Goal: Information Seeking & Learning: Learn about a topic

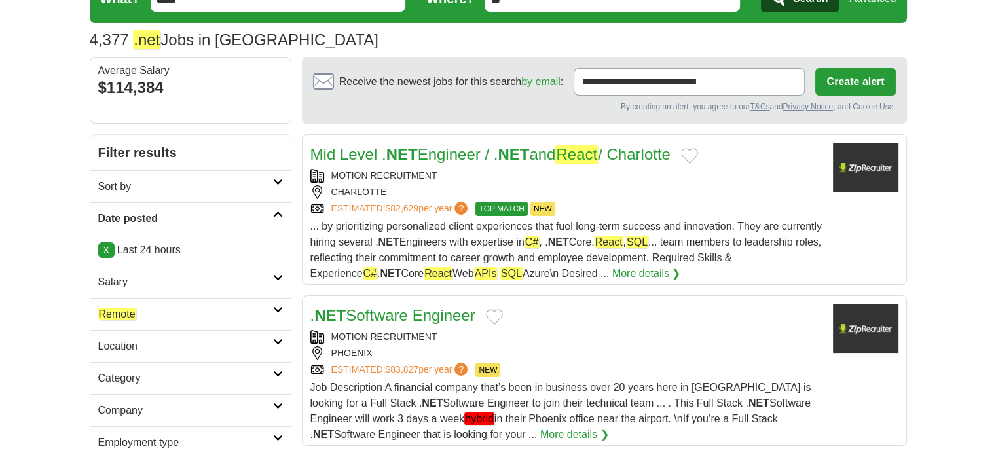
scroll to position [65, 0]
click at [129, 313] on em "Remote" at bounding box center [117, 314] width 38 height 12
click at [136, 342] on link "Remote jobs" at bounding box center [126, 345] width 57 height 12
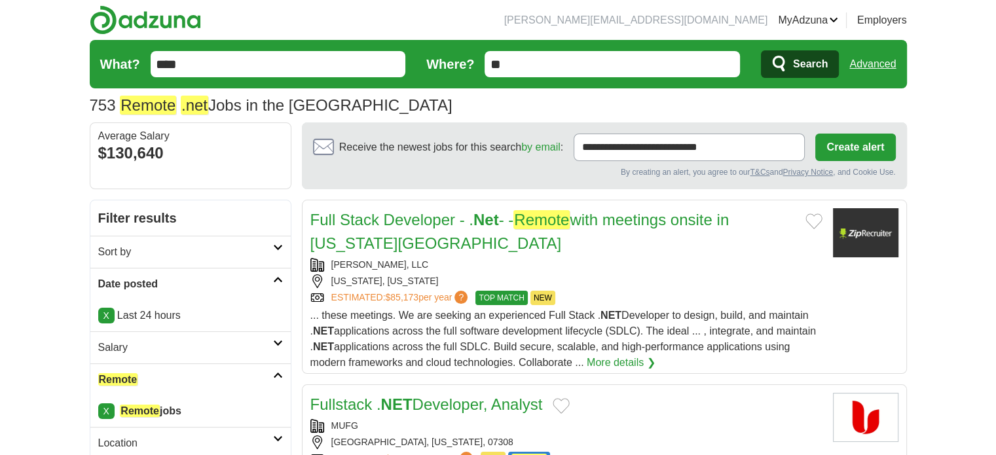
scroll to position [65, 0]
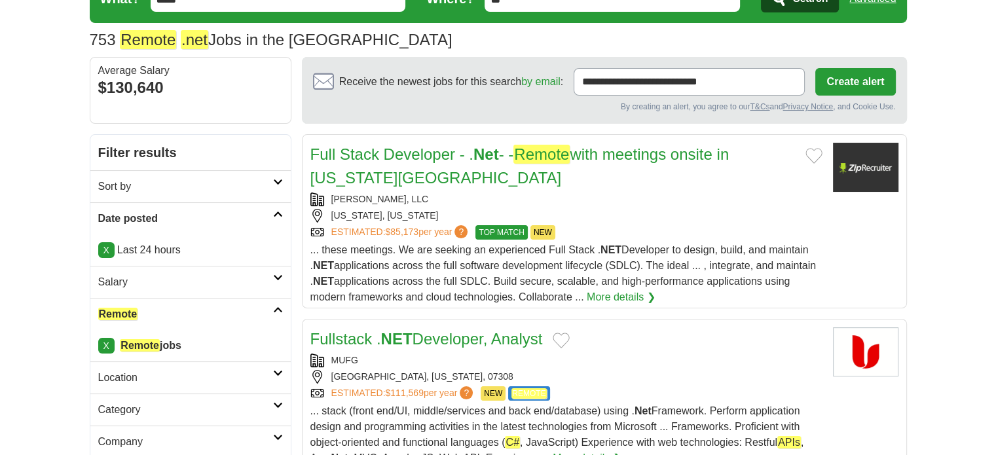
click at [513, 330] on link "Fullstack . NET Developer, Analyst" at bounding box center [426, 339] width 232 height 18
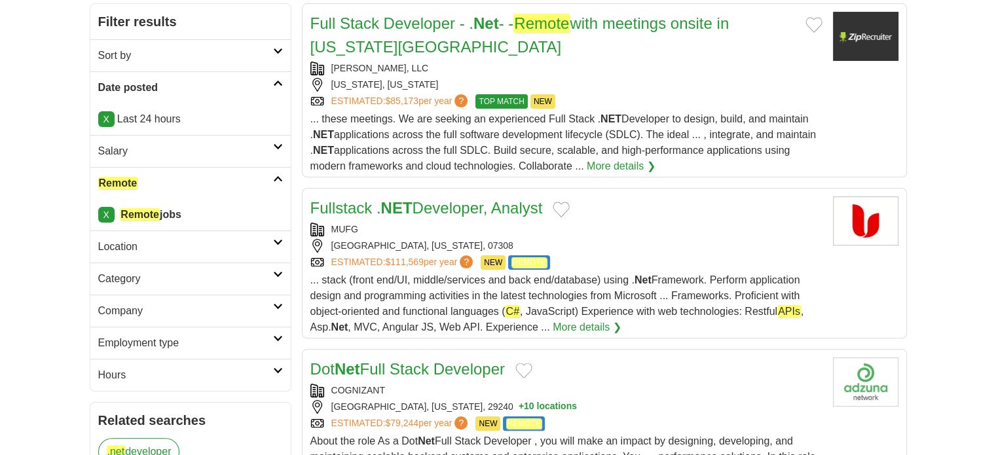
scroll to position [262, 0]
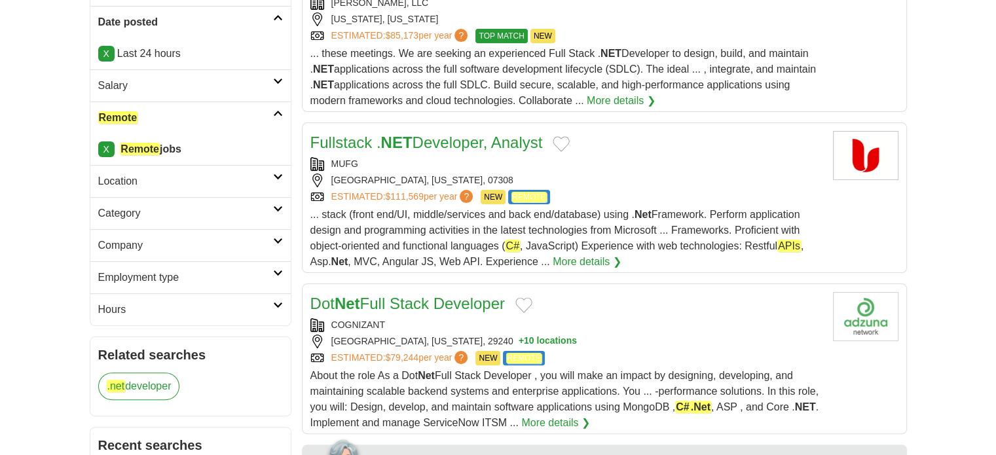
click at [393, 297] on link "Dot Net Full Stack Developer" at bounding box center [407, 304] width 194 height 18
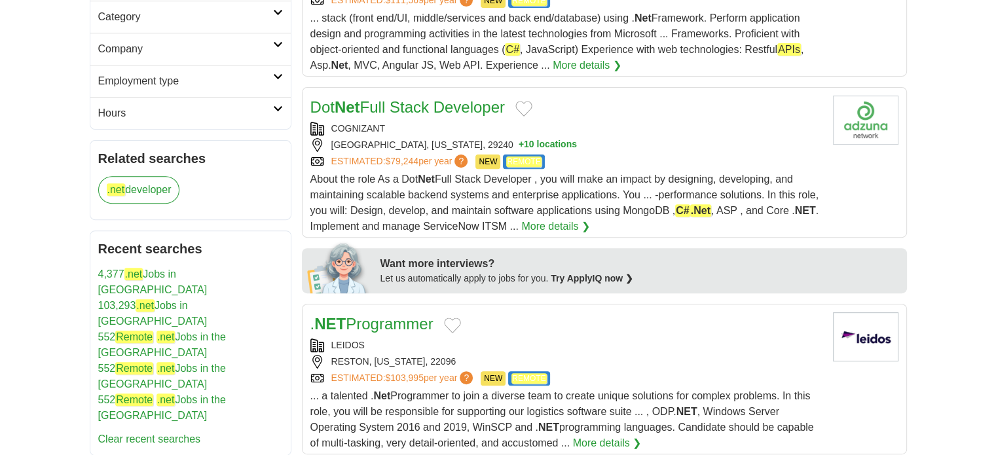
scroll to position [524, 0]
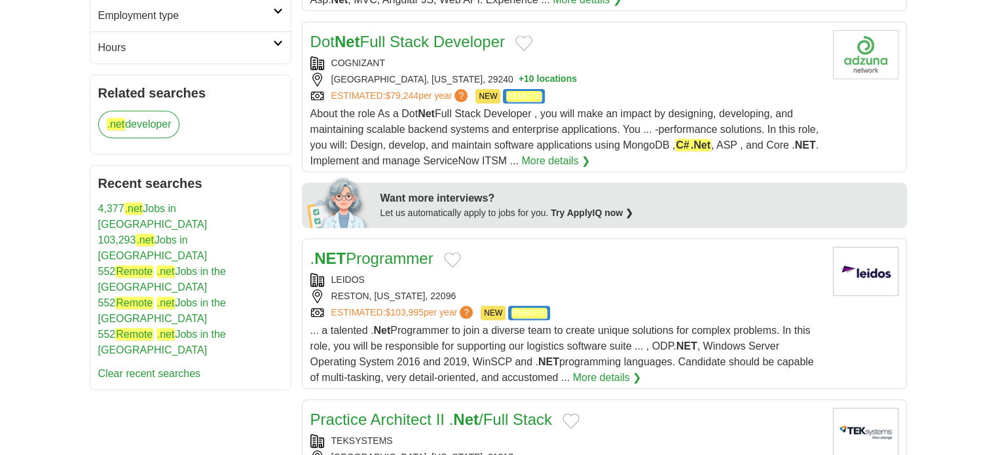
click at [402, 253] on link ". NET Programmer" at bounding box center [371, 258] width 123 height 18
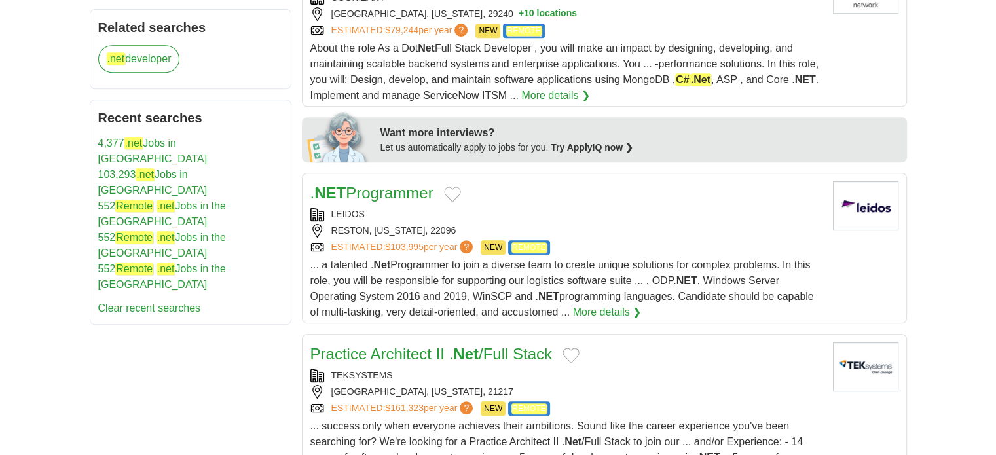
scroll to position [655, 0]
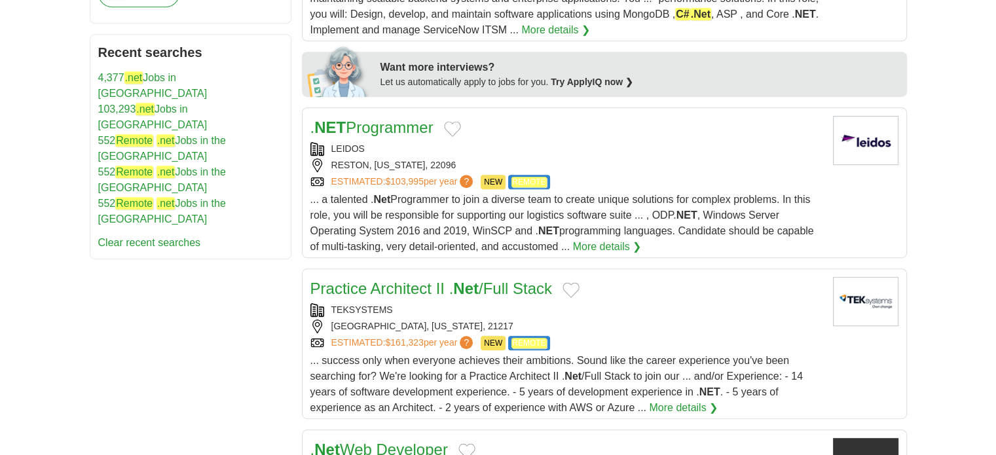
click at [376, 287] on link "Practice Architect II . Net /Full Stack" at bounding box center [431, 289] width 242 height 18
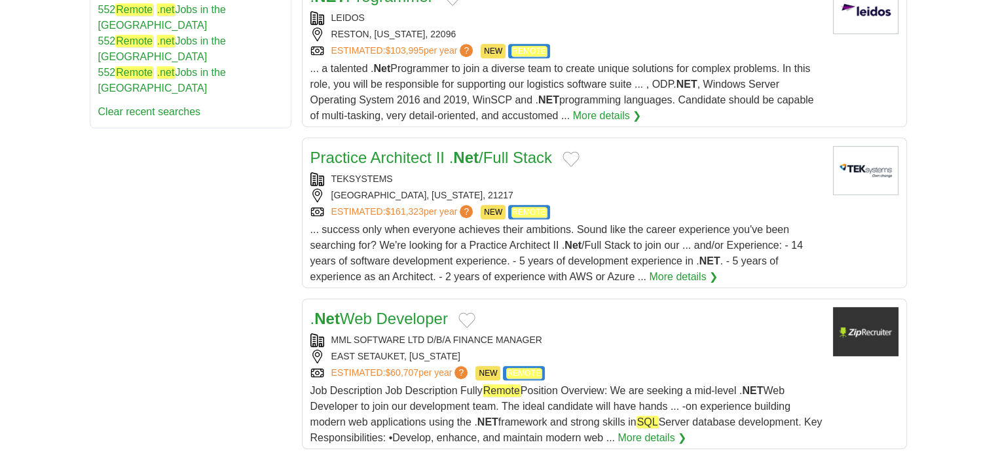
click at [378, 320] on link ". Net Web Developer" at bounding box center [378, 319] width 137 height 18
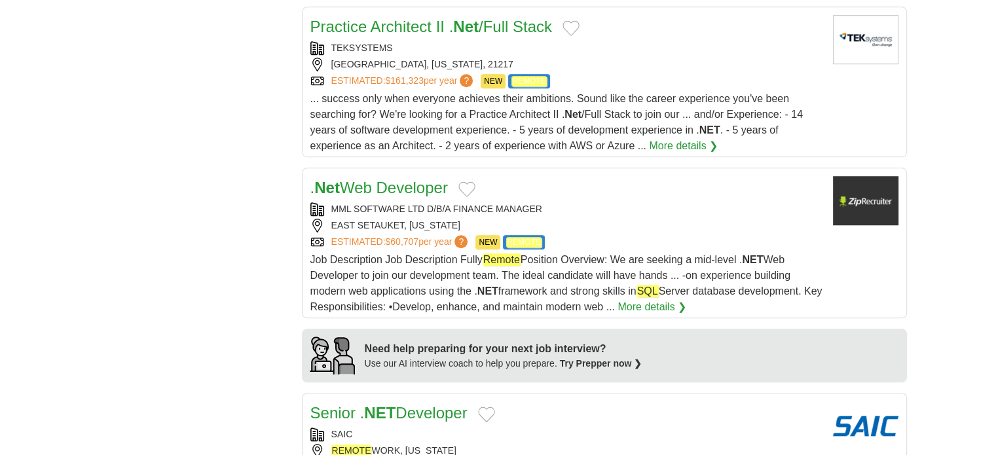
scroll to position [1048, 0]
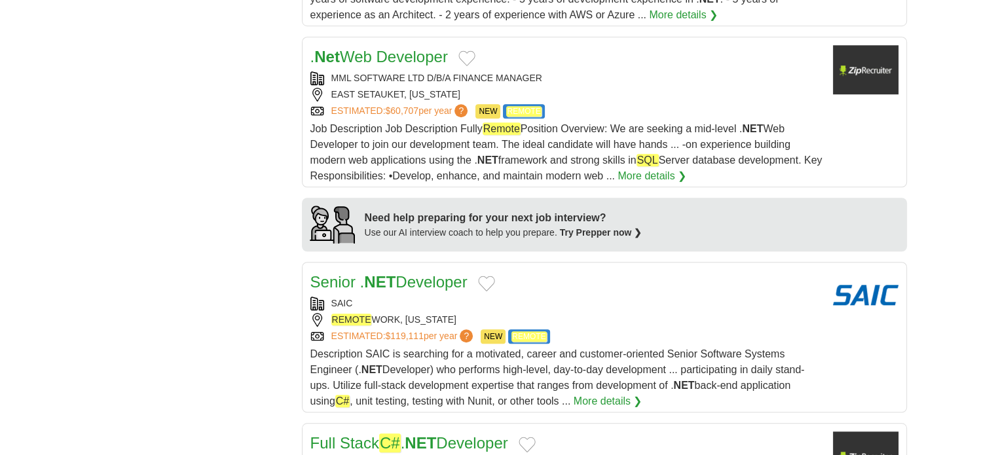
click at [384, 274] on strong "NET" at bounding box center [379, 282] width 31 height 18
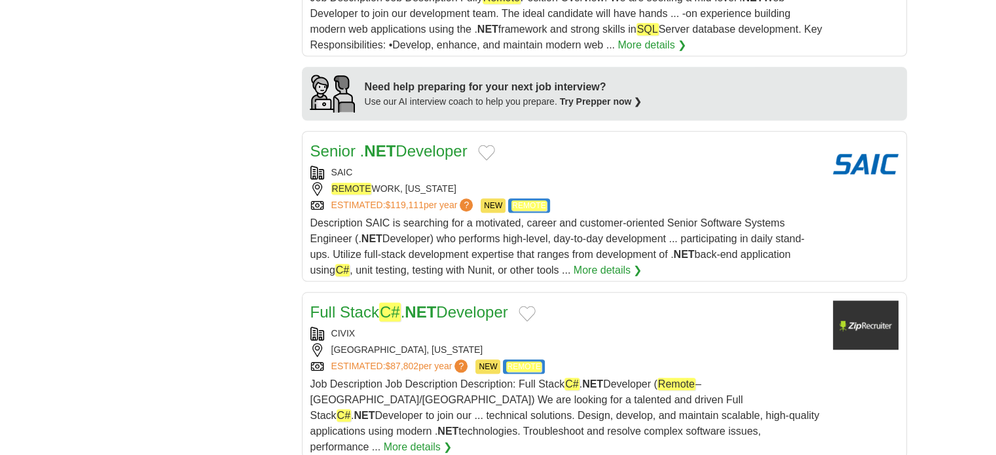
scroll to position [1244, 0]
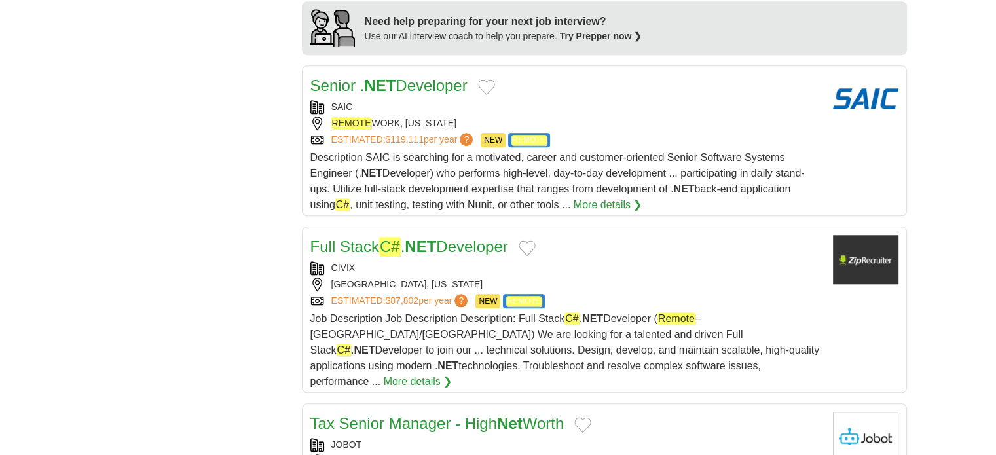
click at [342, 240] on link "Full Stack C# . NET Developer" at bounding box center [409, 246] width 198 height 19
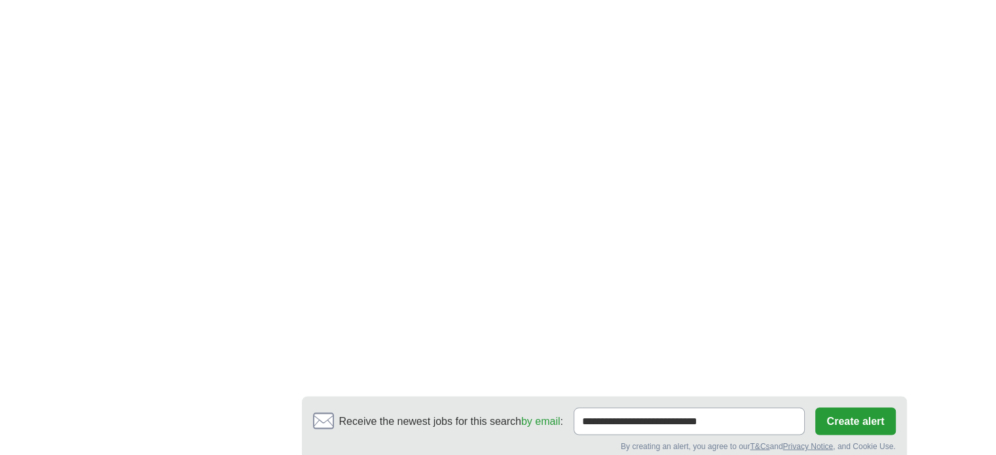
scroll to position [2423, 0]
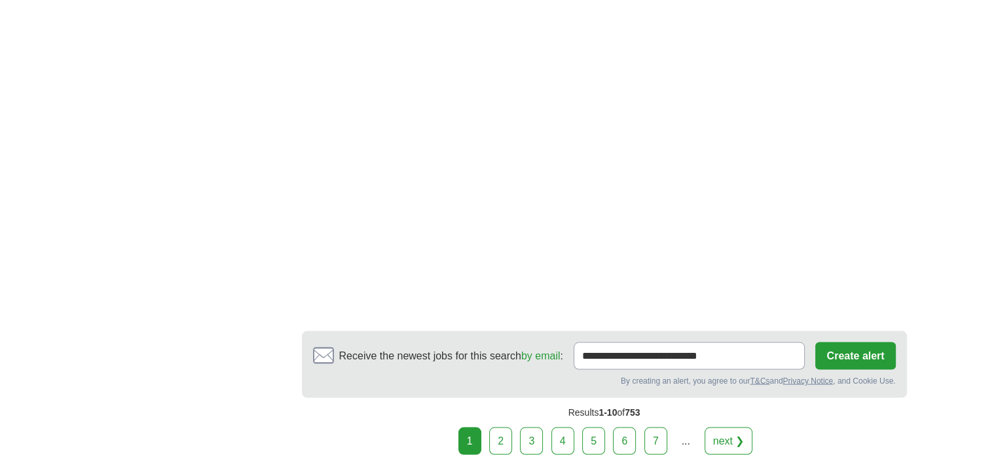
click at [500, 427] on link "2" at bounding box center [500, 440] width 23 height 27
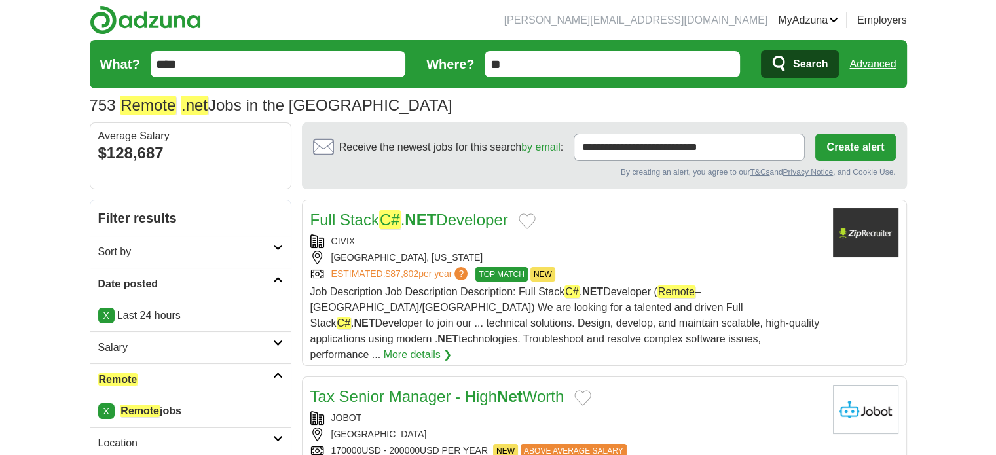
click at [460, 218] on link "Full Stack C# . NET Developer" at bounding box center [409, 219] width 198 height 19
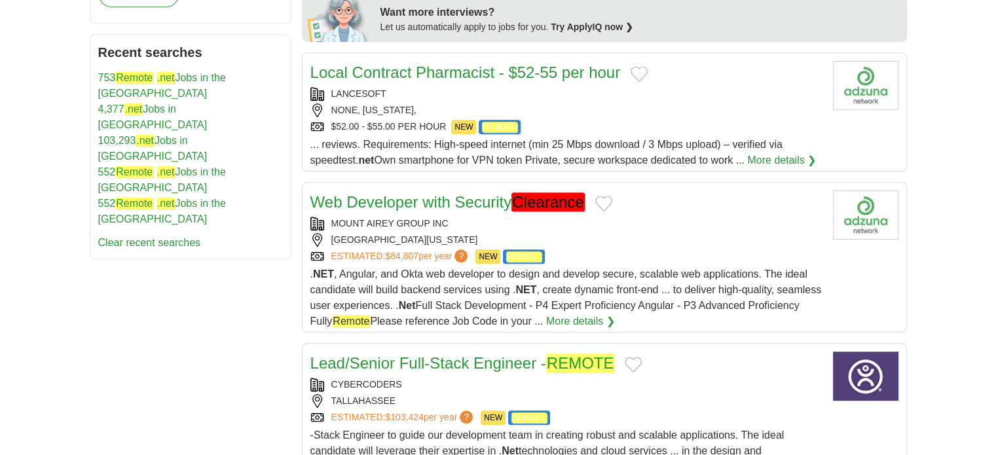
scroll to position [720, 0]
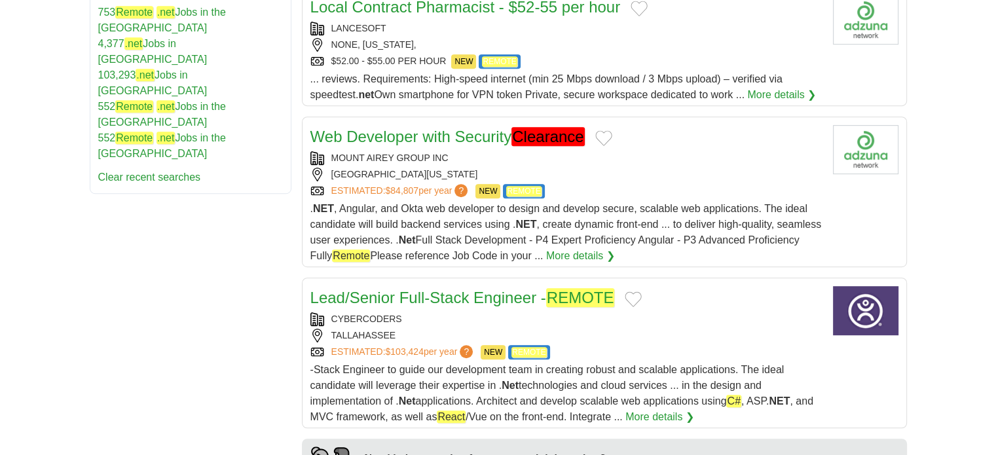
click at [483, 288] on link "Lead/Senior Full-Stack Engineer - REMOTE" at bounding box center [462, 297] width 304 height 19
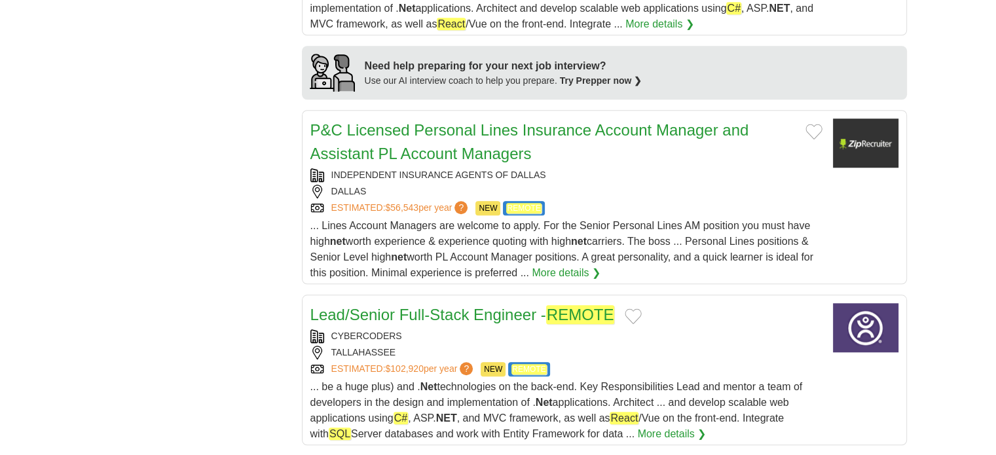
scroll to position [1179, 0]
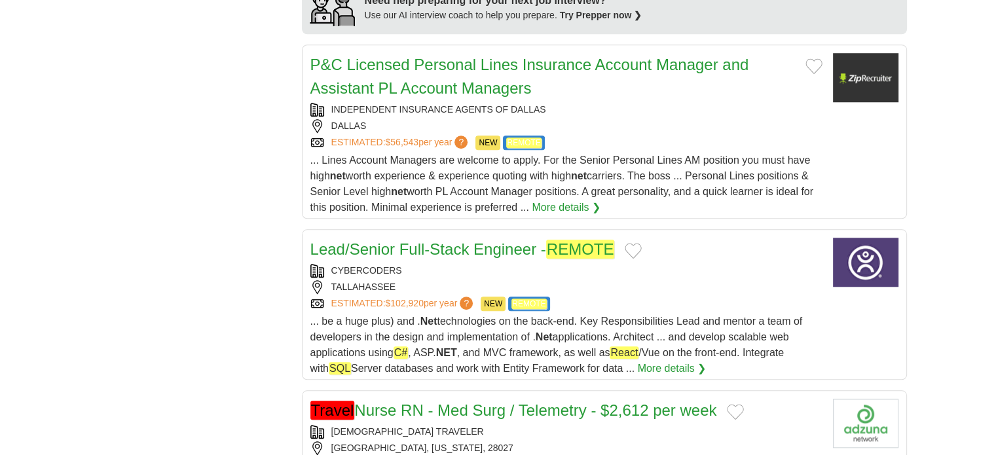
click at [394, 240] on link "Lead/Senior Full-Stack Engineer - REMOTE" at bounding box center [462, 249] width 304 height 19
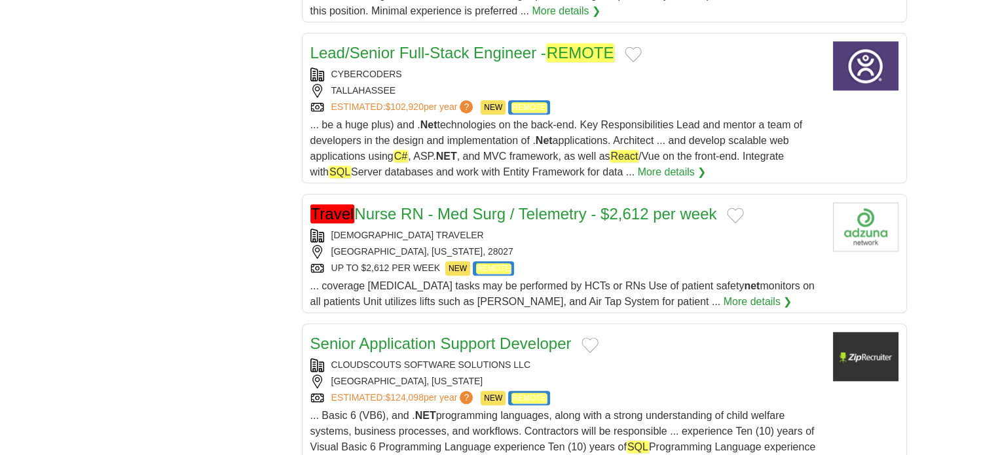
scroll to position [1440, 0]
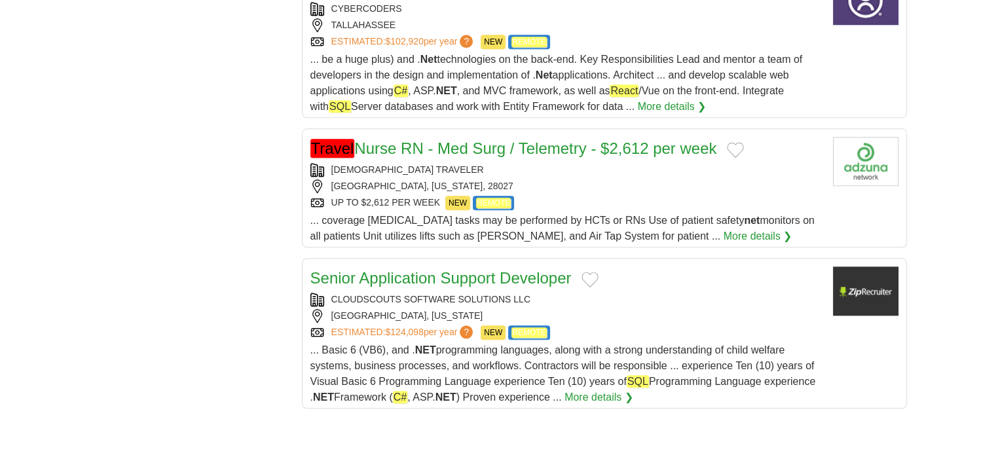
click at [409, 269] on link "Senior Application Support Developer" at bounding box center [440, 278] width 261 height 18
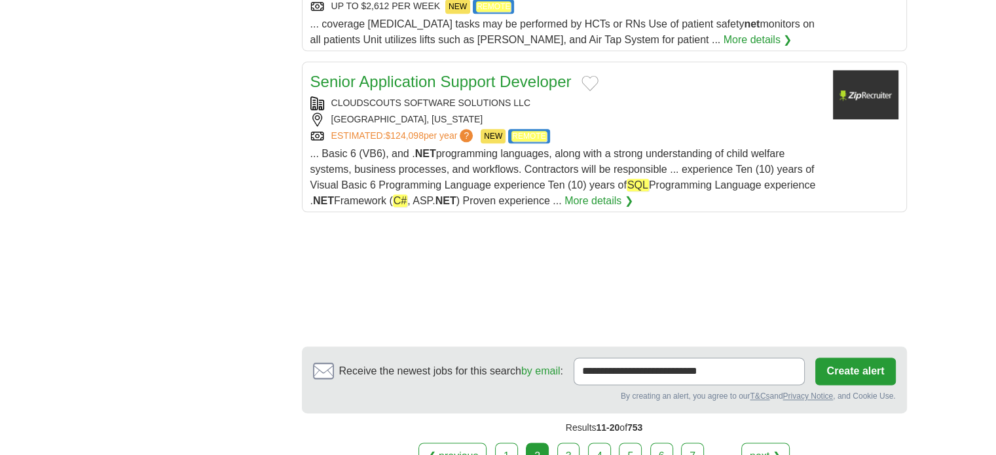
scroll to position [1702, 0]
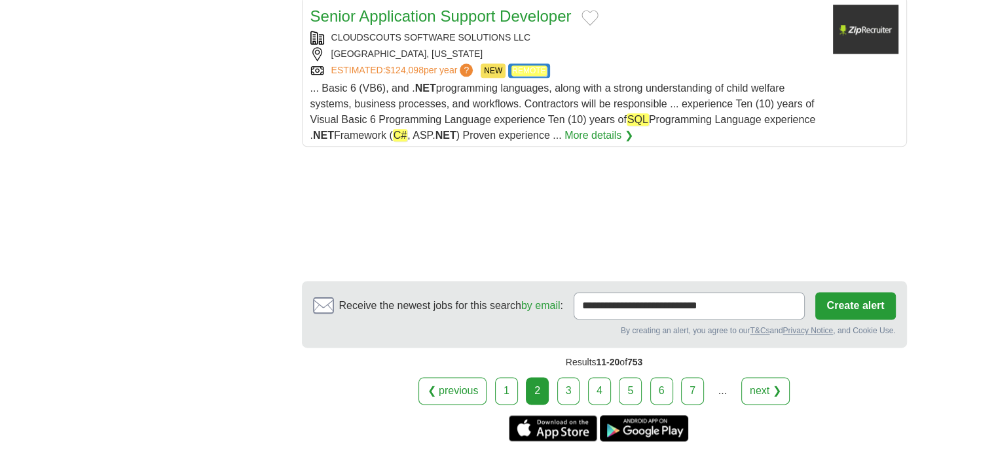
click at [564, 377] on link "3" at bounding box center [568, 390] width 23 height 27
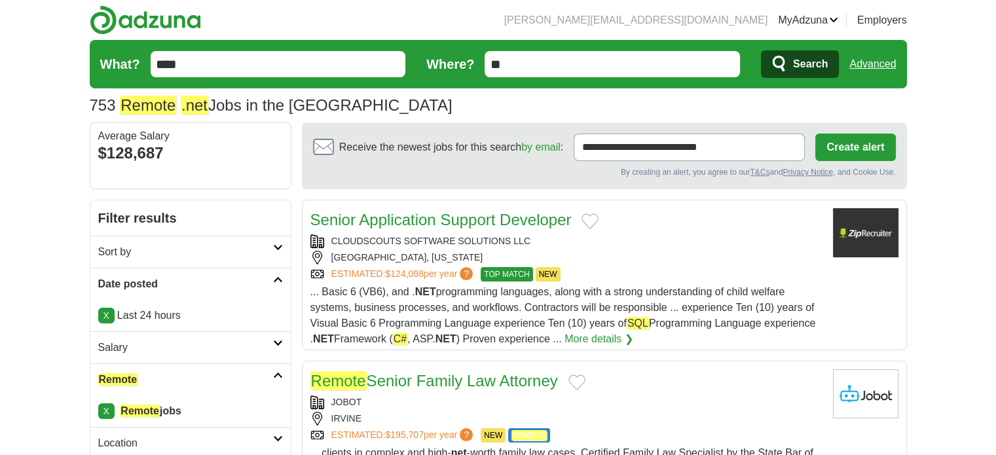
click at [431, 225] on link "Senior Application Support Developer" at bounding box center [440, 220] width 261 height 18
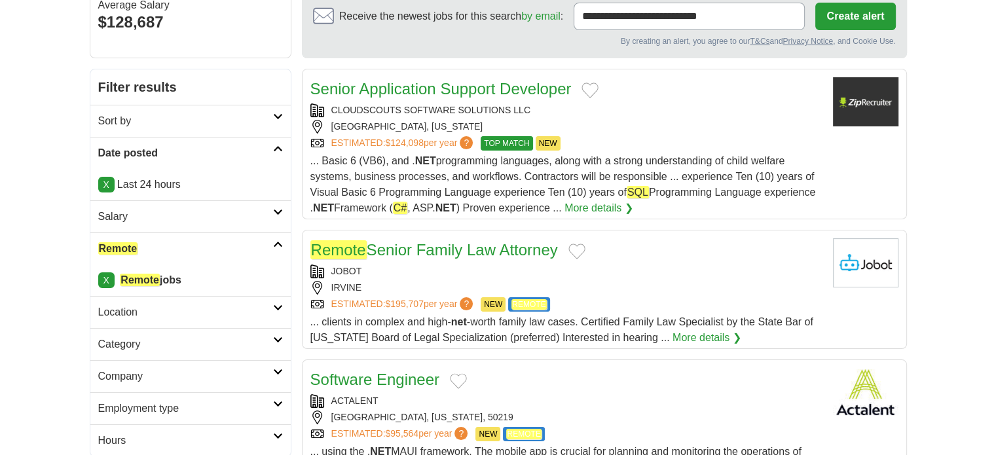
scroll to position [262, 0]
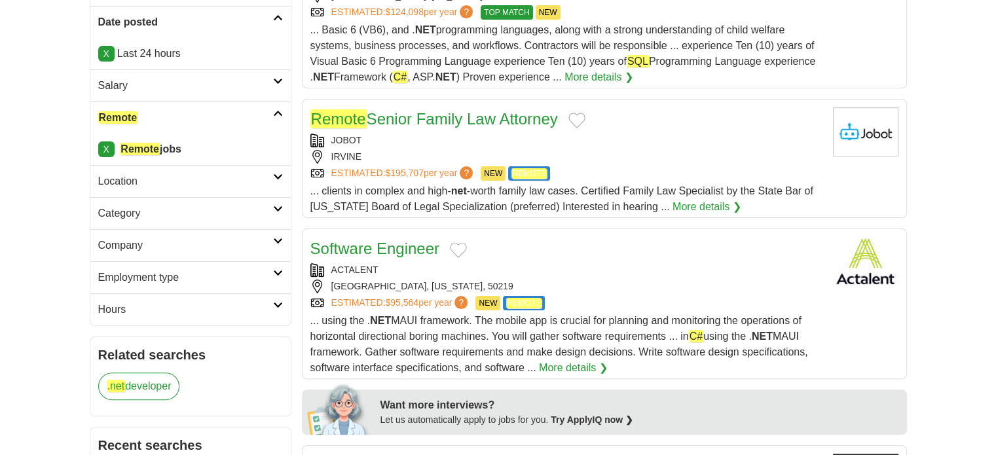
click at [390, 250] on link "Software Engineer" at bounding box center [374, 249] width 129 height 18
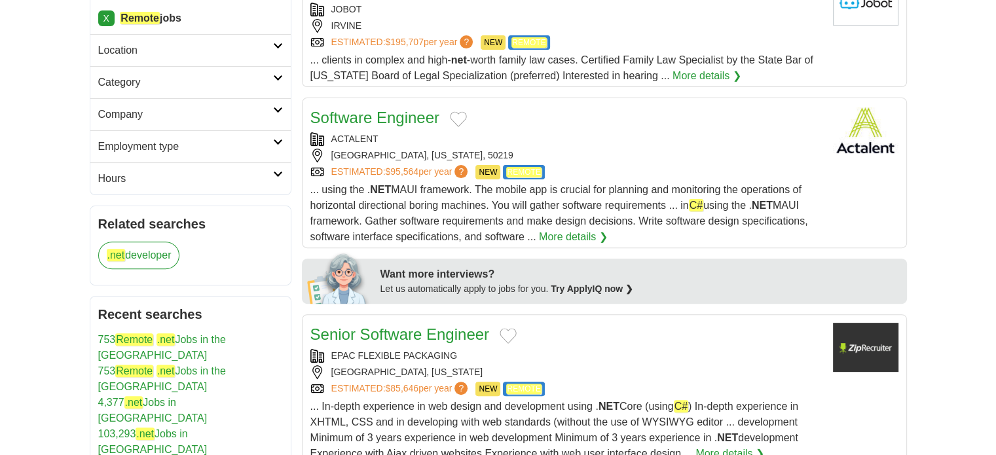
scroll to position [458, 0]
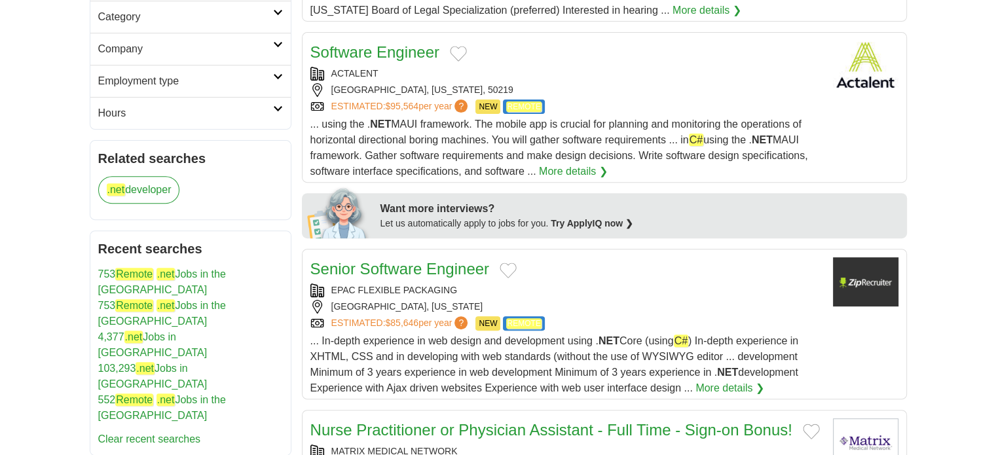
click at [378, 263] on link "Senior Software Engineer" at bounding box center [399, 269] width 179 height 18
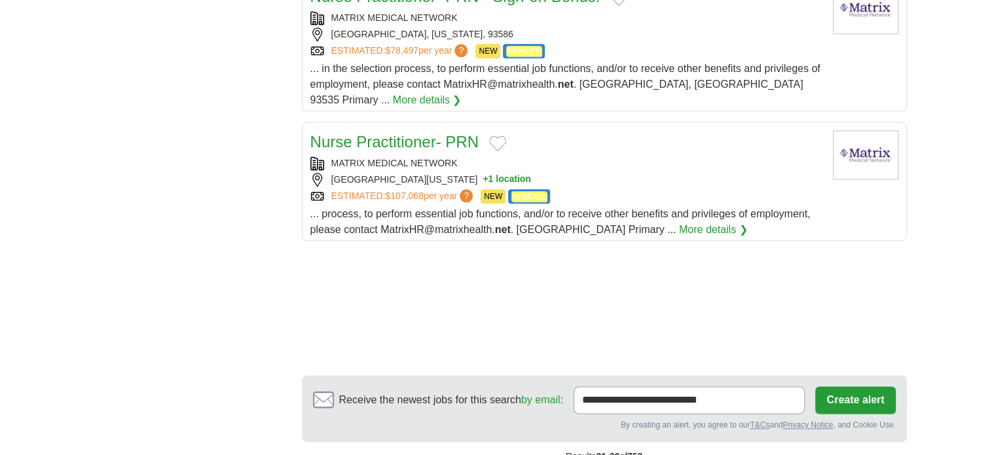
scroll to position [1571, 0]
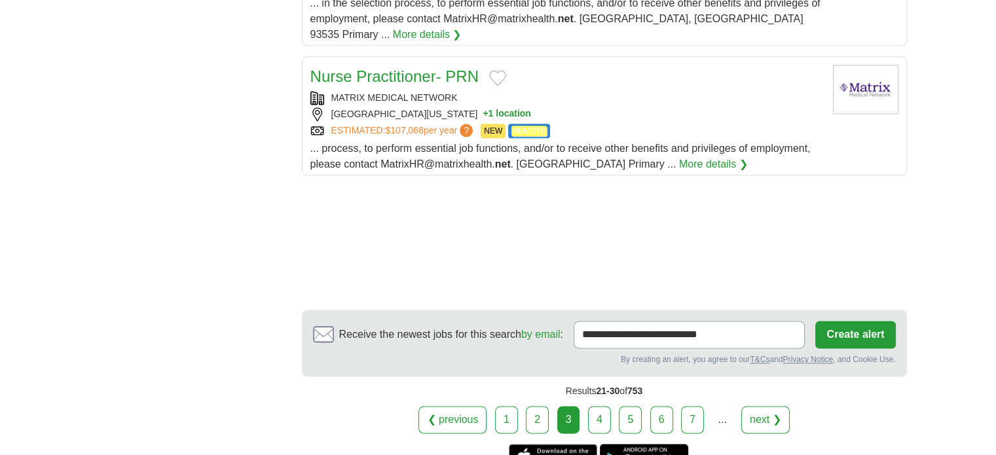
click at [594, 406] on link "4" at bounding box center [599, 419] width 23 height 27
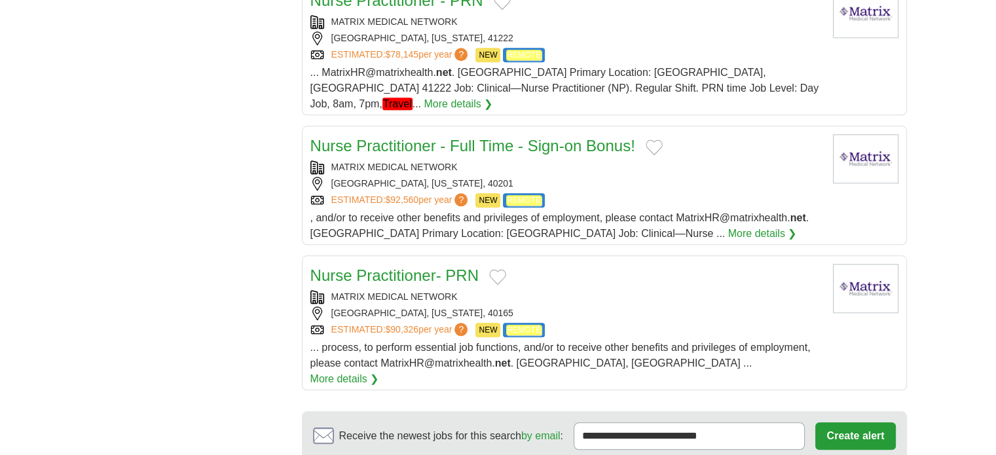
scroll to position [1375, 0]
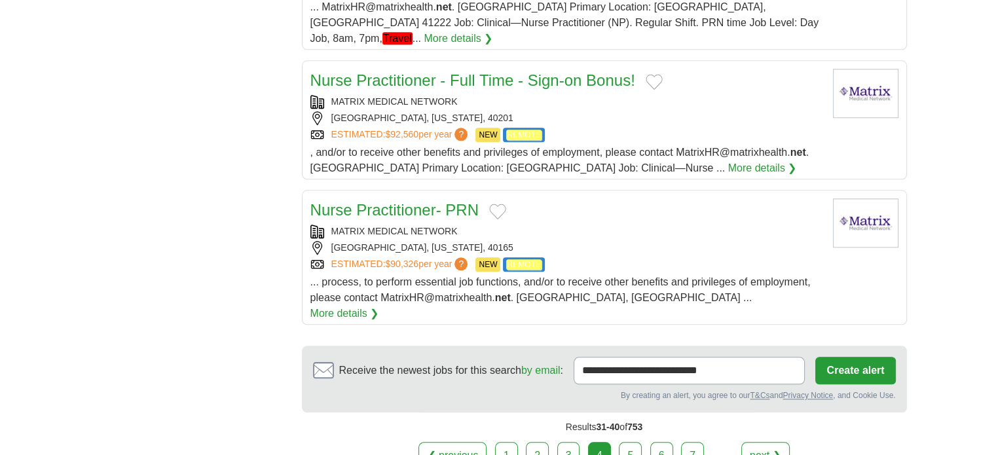
click at [634, 442] on link "5" at bounding box center [630, 455] width 23 height 27
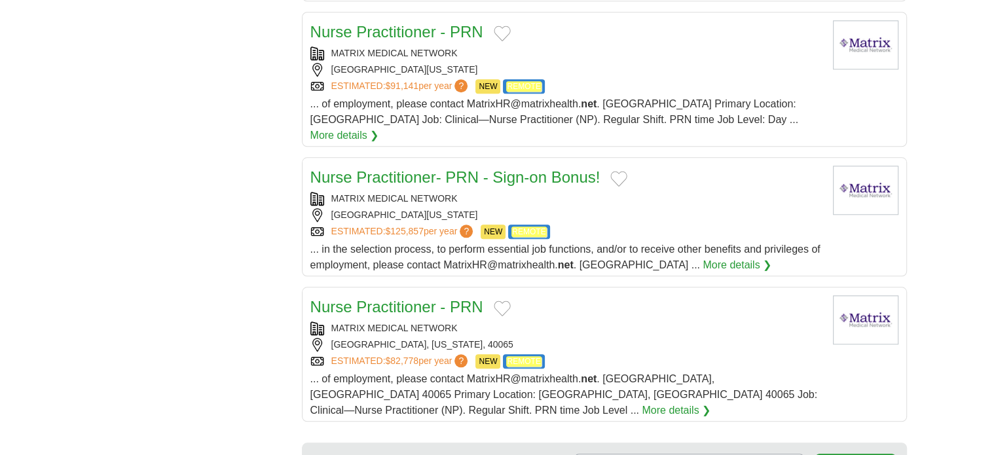
scroll to position [1440, 0]
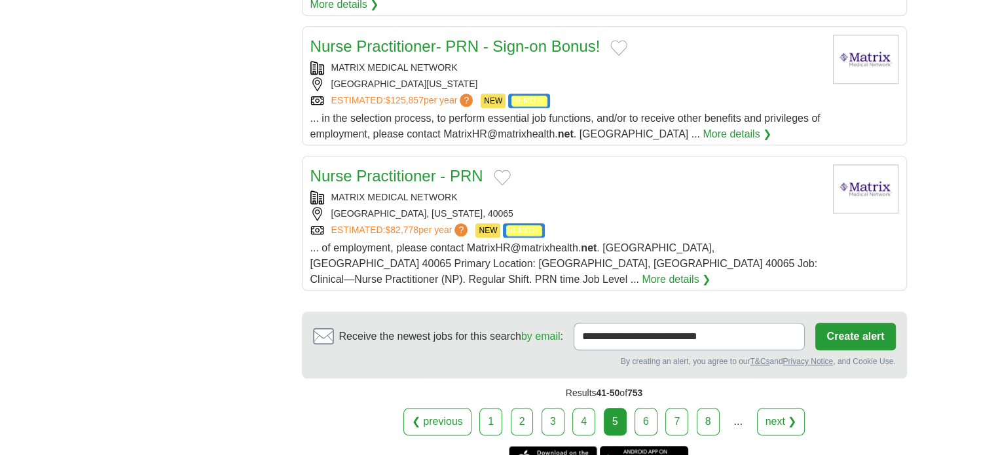
click at [650, 408] on link "6" at bounding box center [645, 421] width 23 height 27
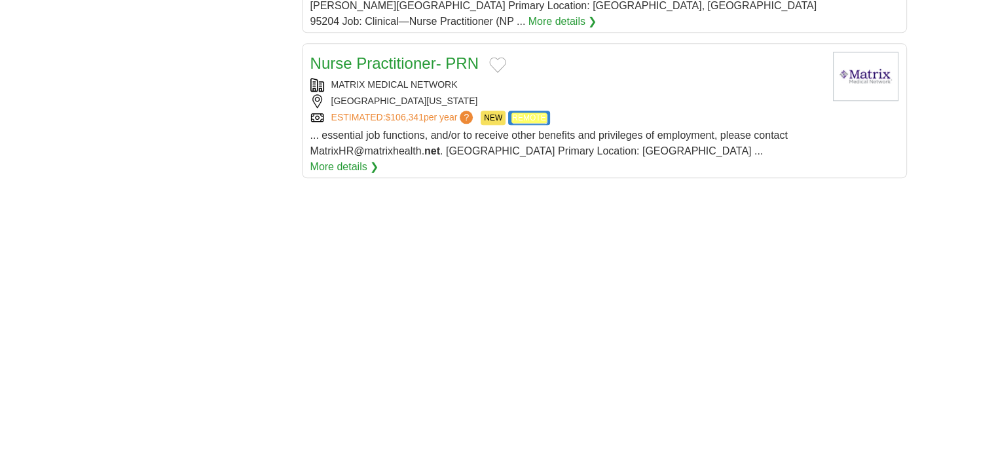
scroll to position [1637, 0]
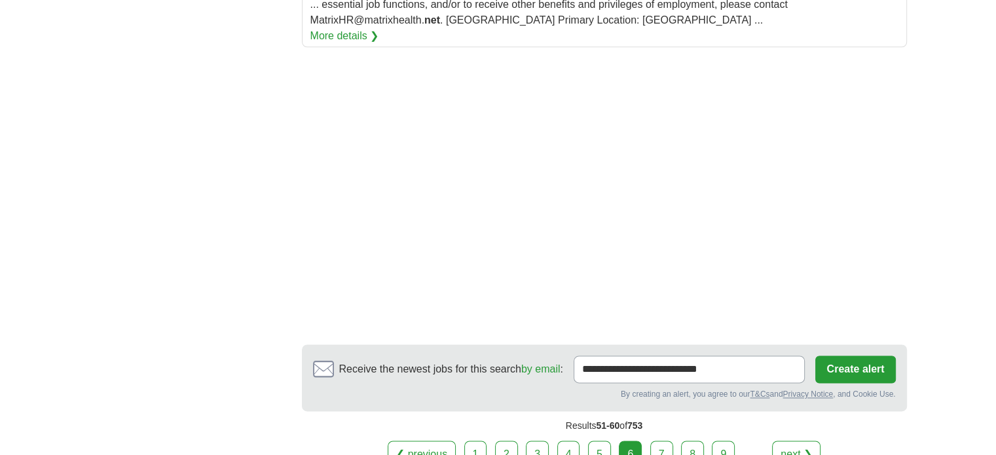
click at [655, 441] on link "7" at bounding box center [661, 454] width 23 height 27
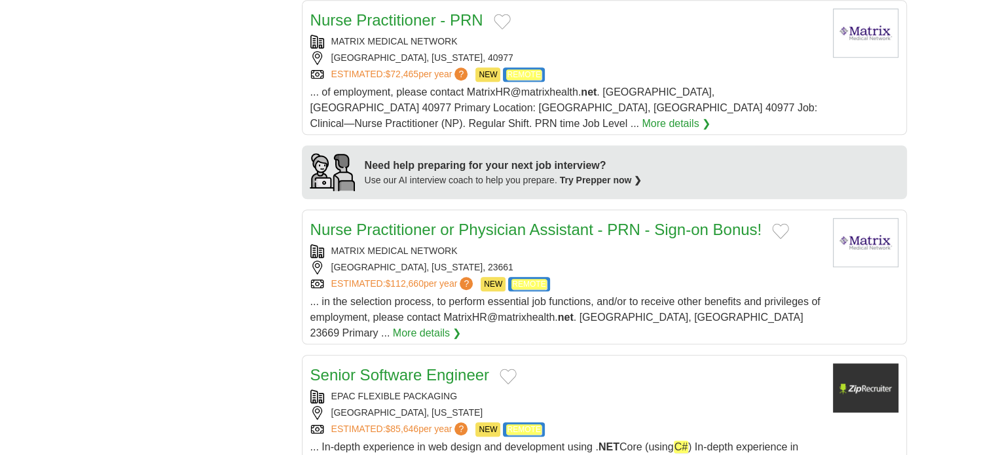
scroll to position [1048, 0]
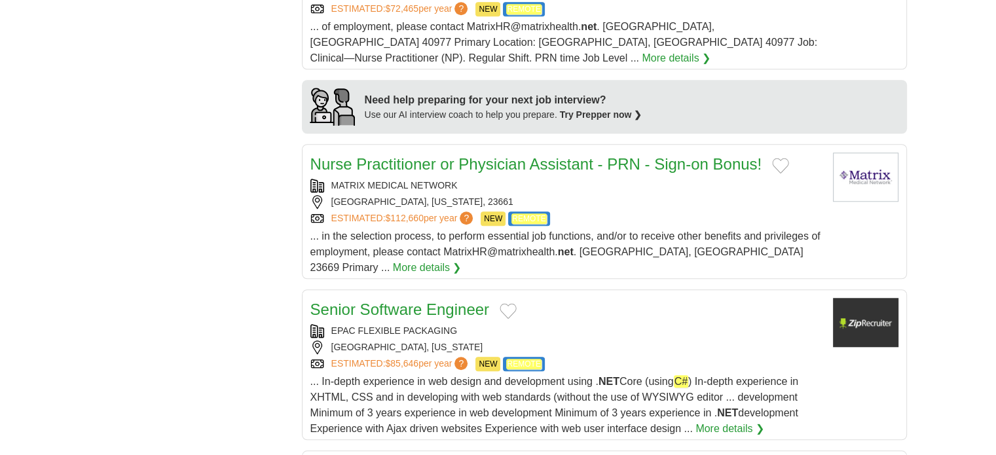
click at [433, 301] on link "Senior Software Engineer" at bounding box center [399, 310] width 179 height 18
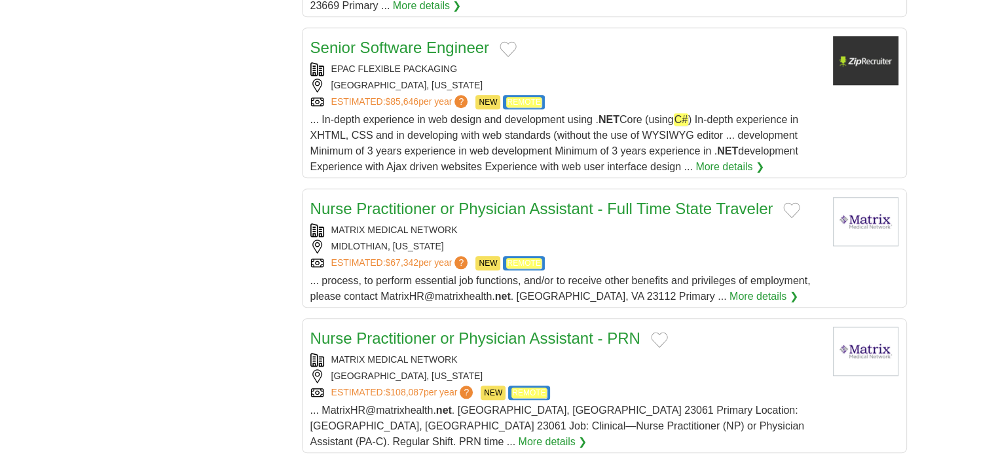
scroll to position [1440, 0]
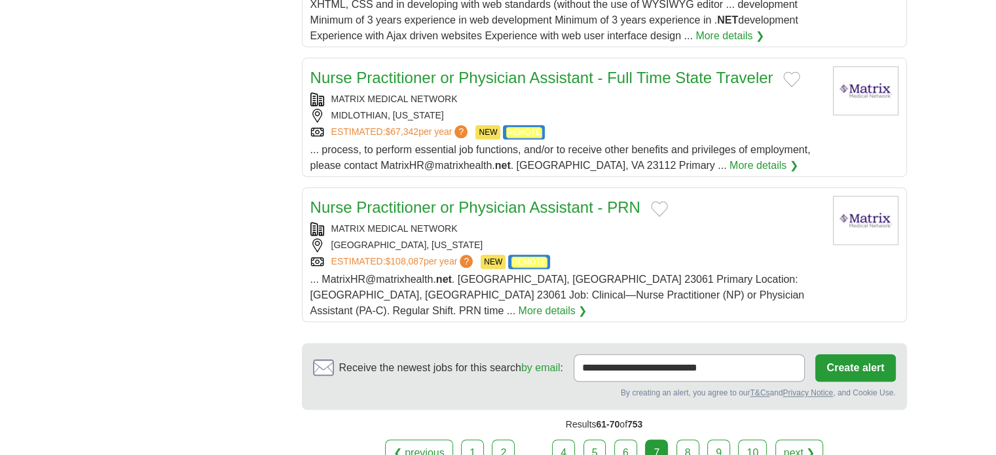
click at [691, 439] on link "8" at bounding box center [687, 452] width 23 height 27
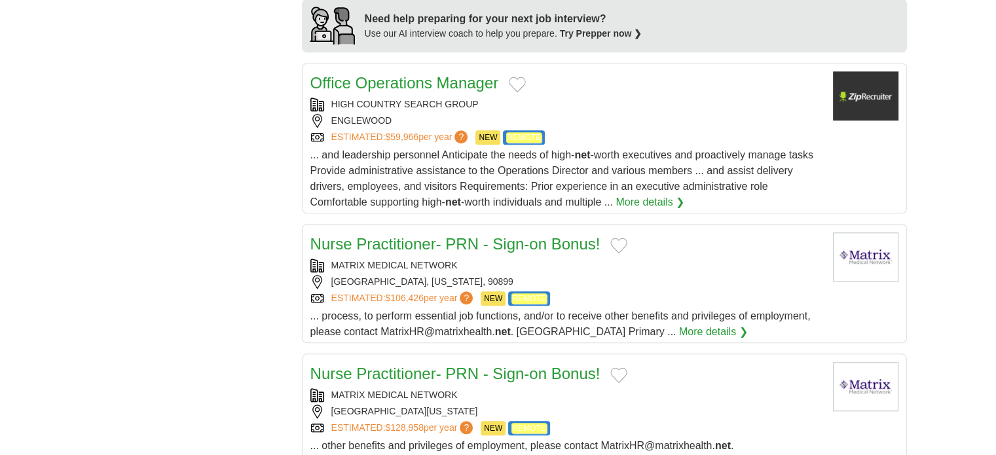
scroll to position [1375, 0]
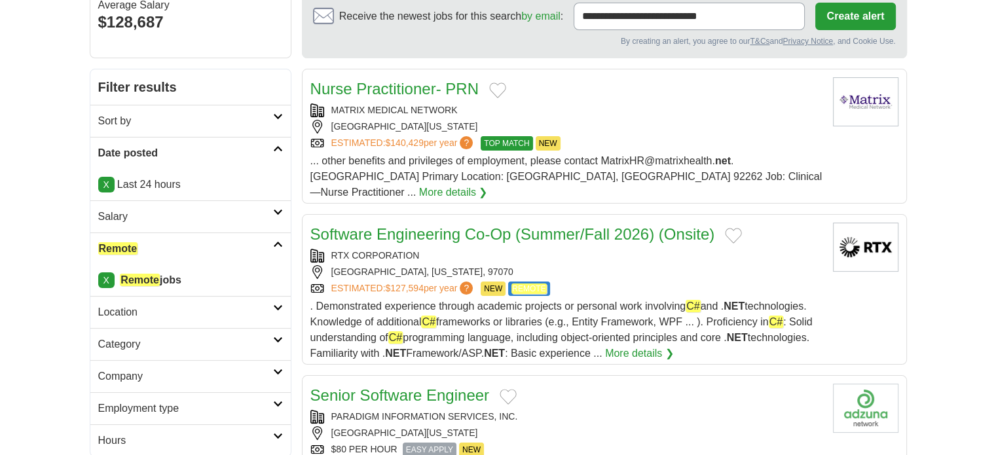
scroll to position [262, 0]
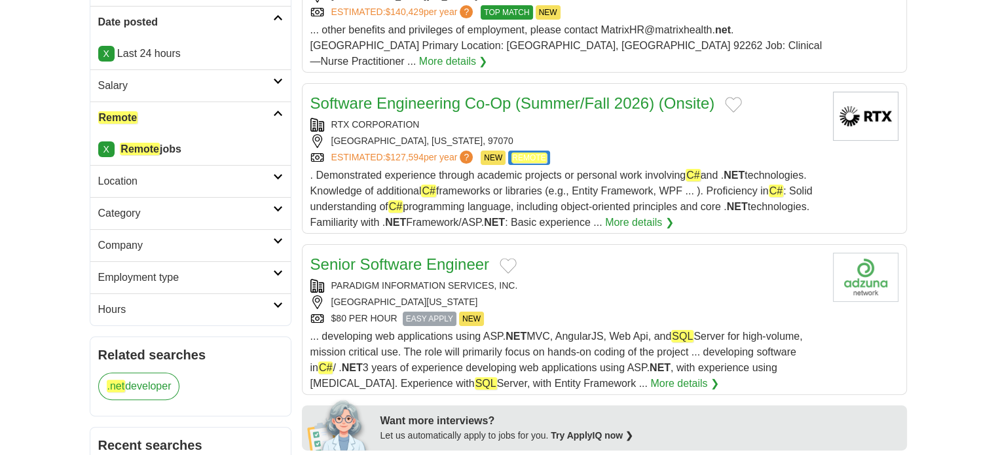
click at [478, 255] on link "Senior Software Engineer" at bounding box center [399, 264] width 179 height 18
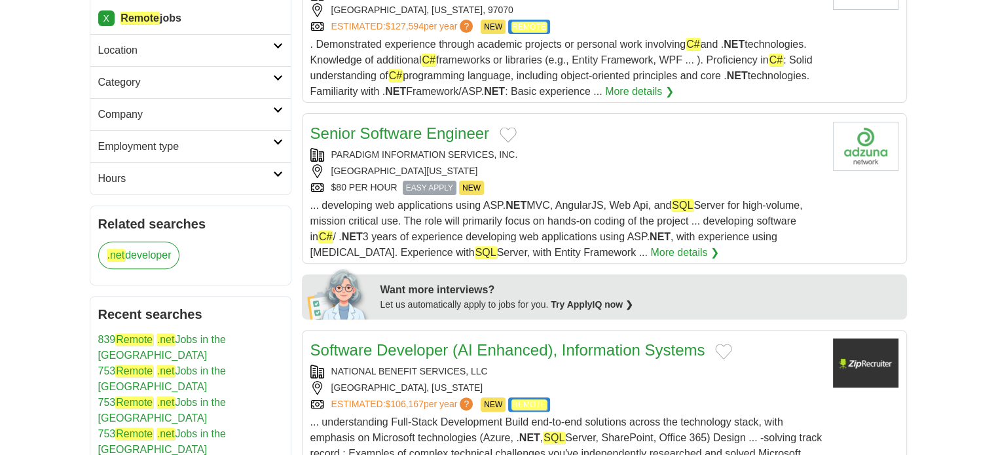
scroll to position [458, 0]
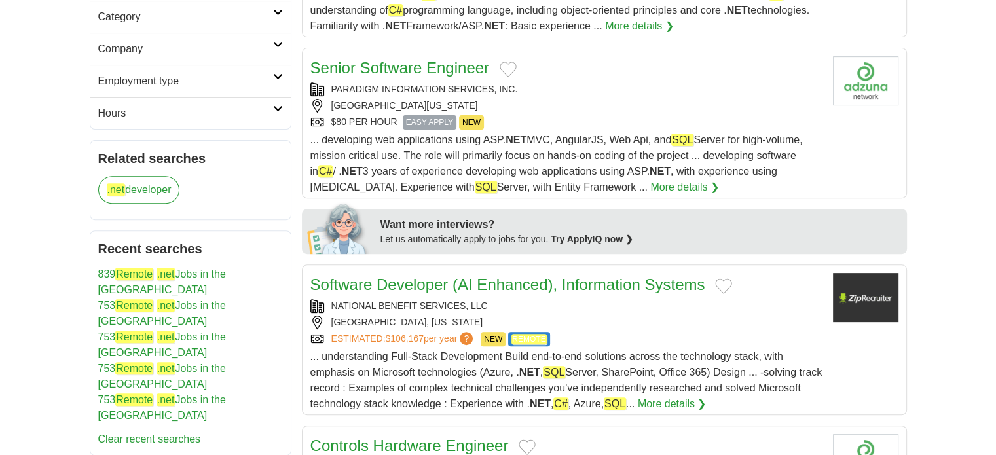
click at [401, 276] on link "Software Developer (AI Enhanced), Information Systems" at bounding box center [507, 285] width 395 height 18
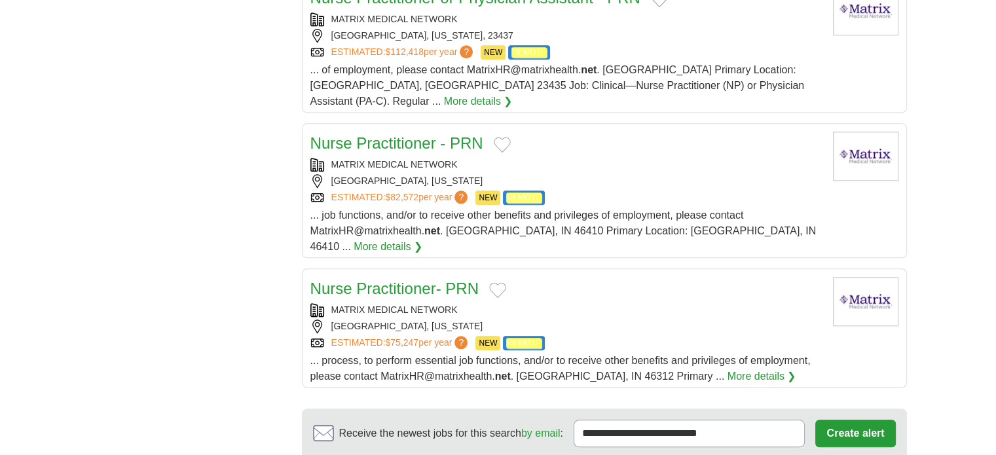
scroll to position [1440, 0]
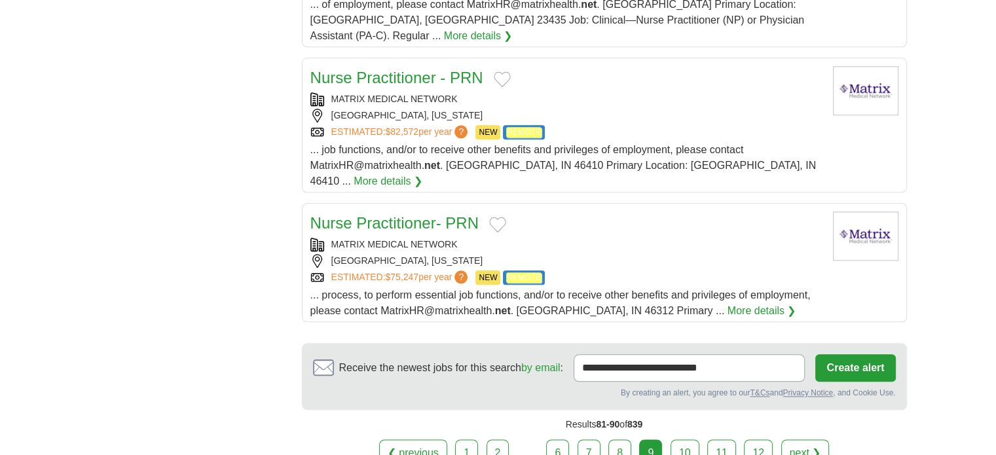
click at [688, 439] on link "10" at bounding box center [684, 452] width 29 height 27
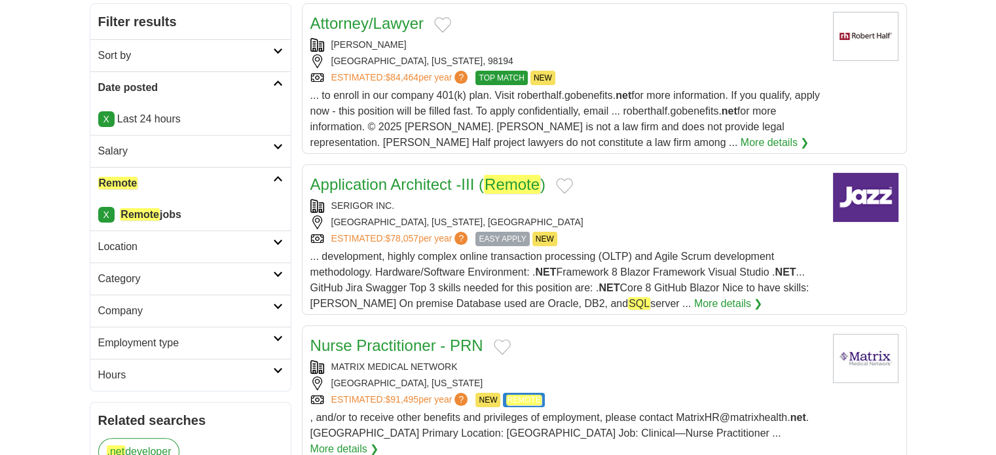
scroll to position [131, 0]
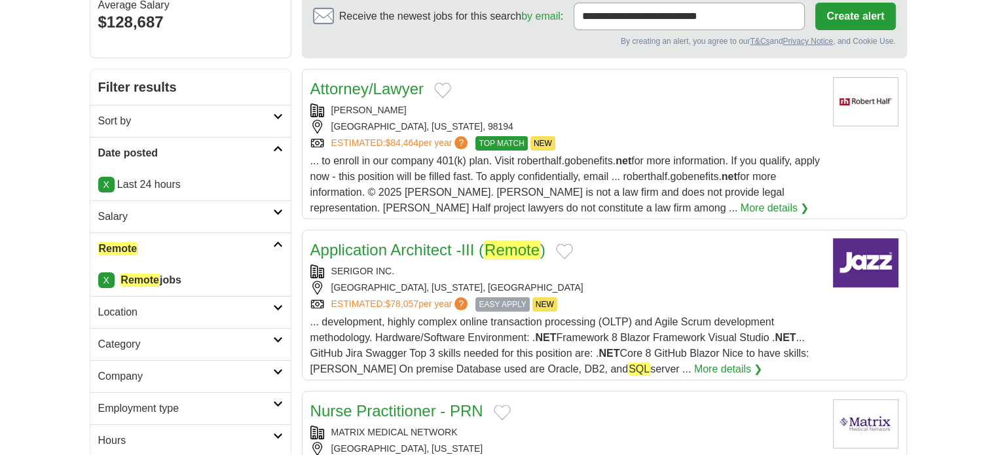
click at [415, 250] on link "Application Architect -III ( Remote )" at bounding box center [428, 249] width 236 height 19
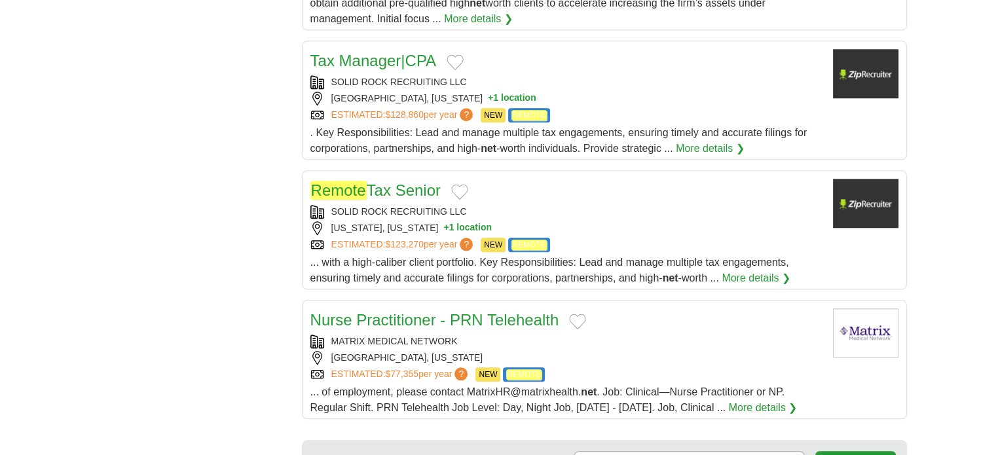
scroll to position [1506, 0]
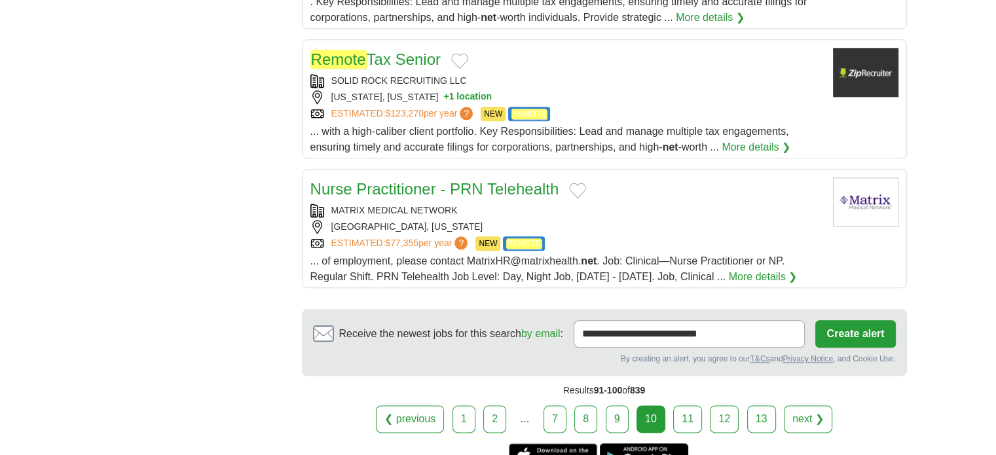
click at [674, 417] on link "11" at bounding box center [687, 418] width 29 height 27
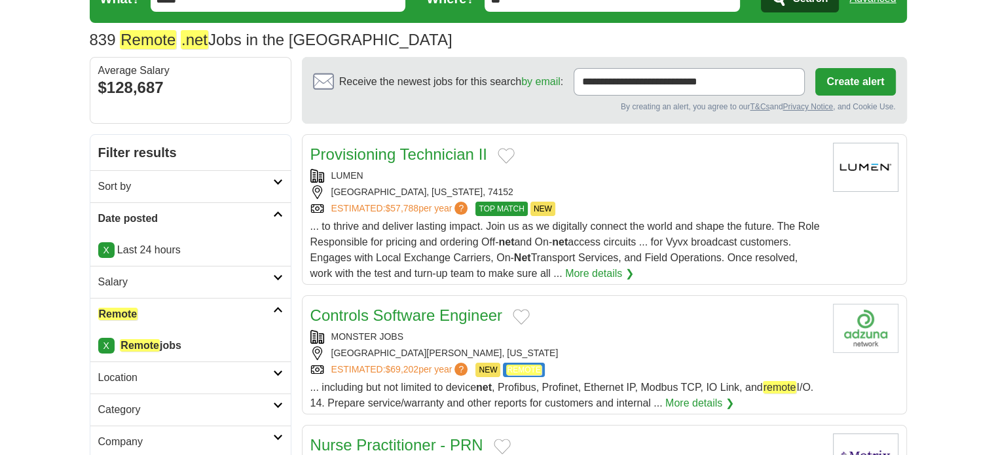
scroll to position [131, 0]
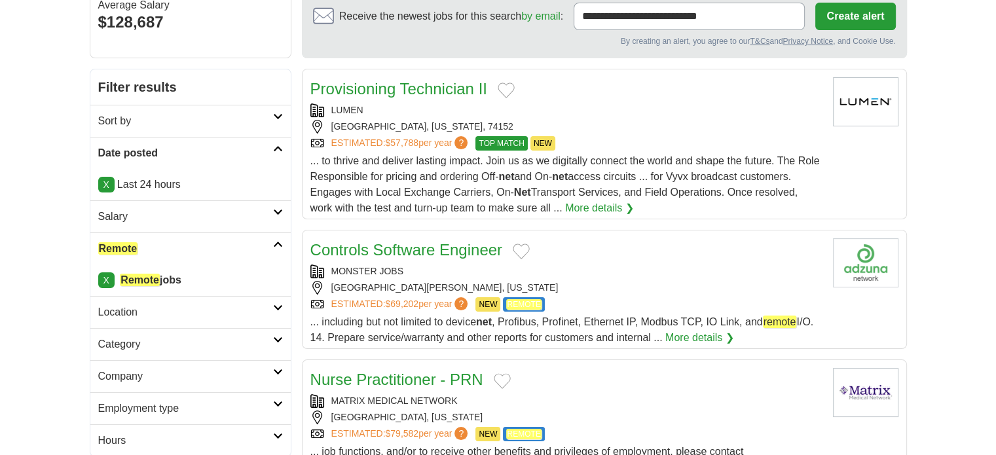
click at [419, 246] on link "Controls Software Engineer" at bounding box center [406, 250] width 192 height 18
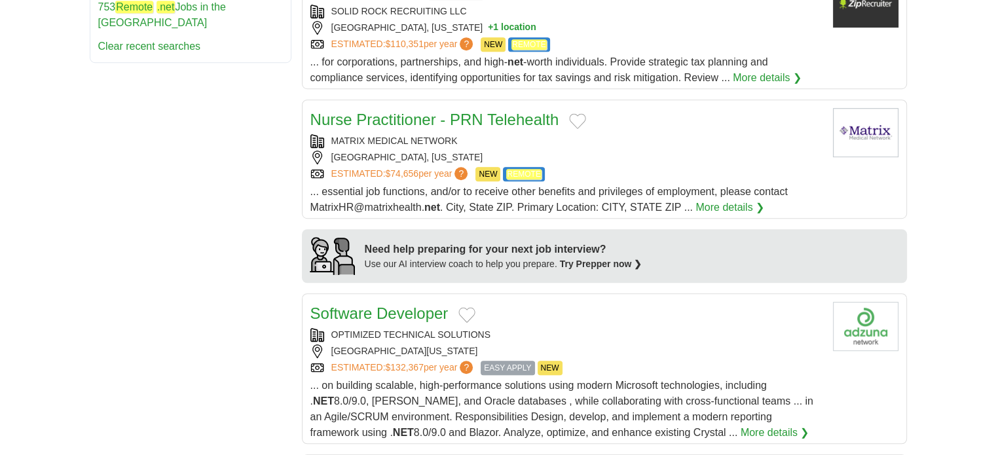
scroll to position [982, 0]
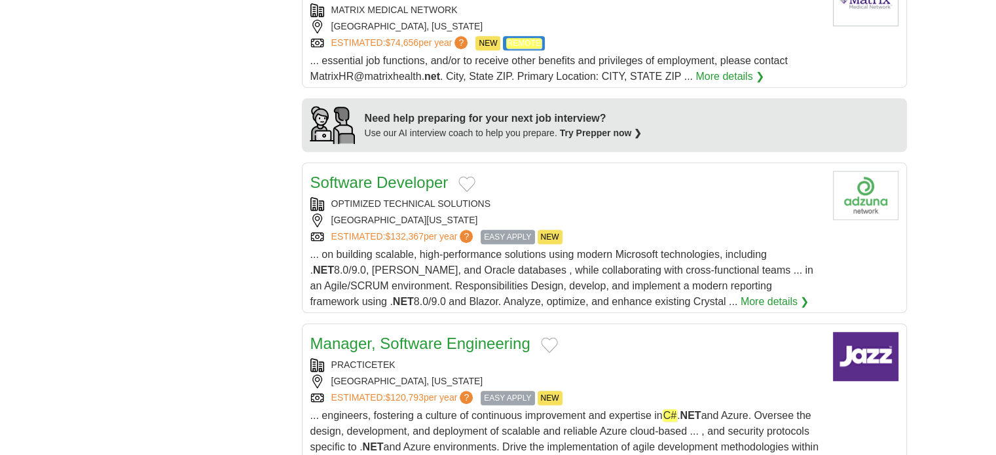
click at [378, 178] on link "Software Developer" at bounding box center [379, 183] width 138 height 18
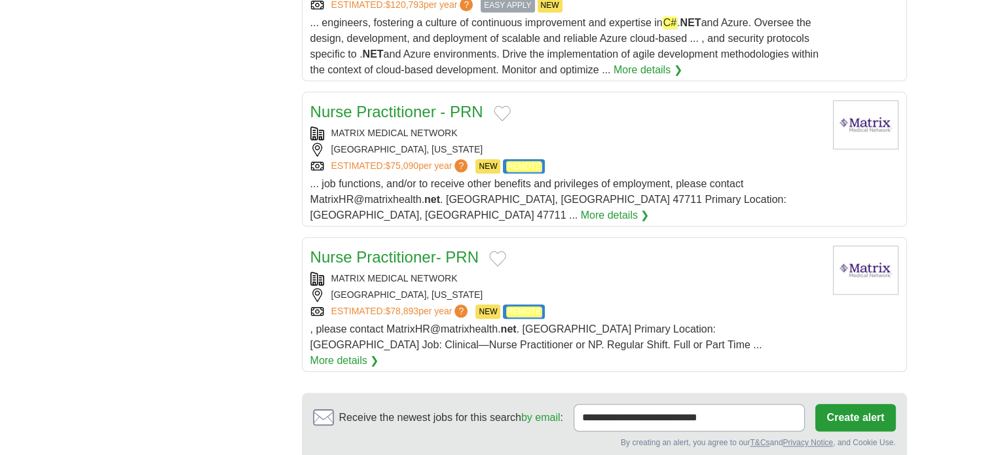
scroll to position [1440, 0]
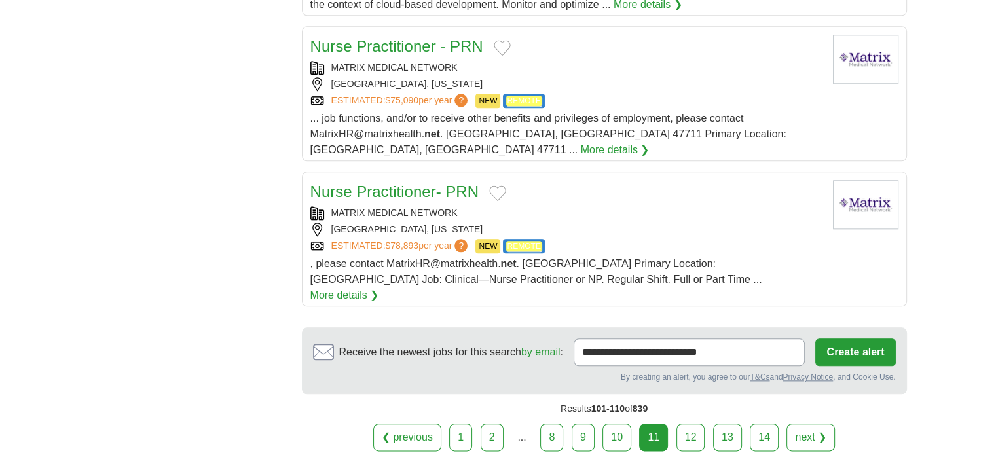
click at [692, 424] on link "12" at bounding box center [690, 437] width 29 height 27
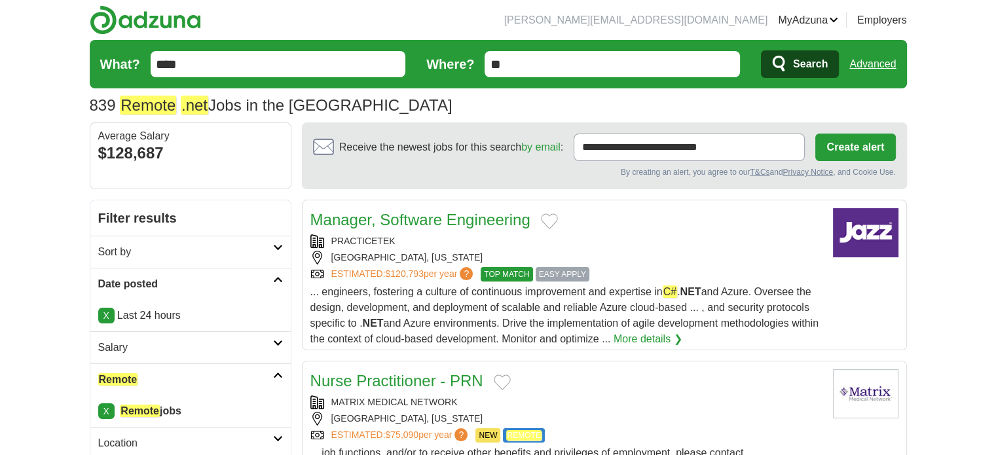
click at [490, 219] on link "Manager, Software Engineering" at bounding box center [420, 220] width 220 height 18
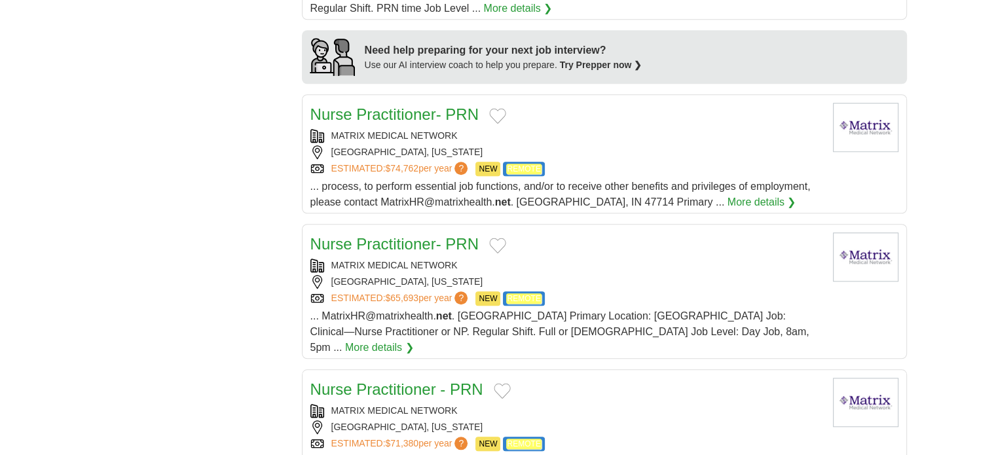
scroll to position [1440, 0]
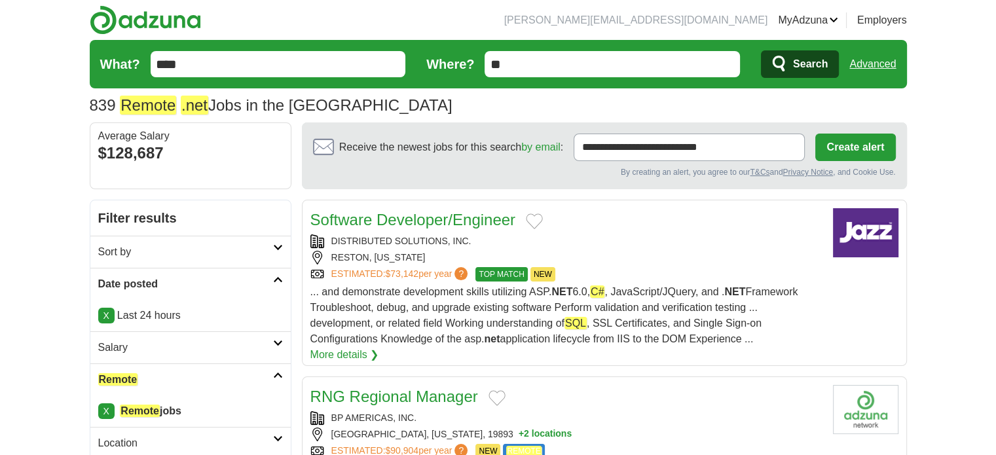
click at [464, 219] on link "Software Developer/Engineer" at bounding box center [413, 220] width 206 height 18
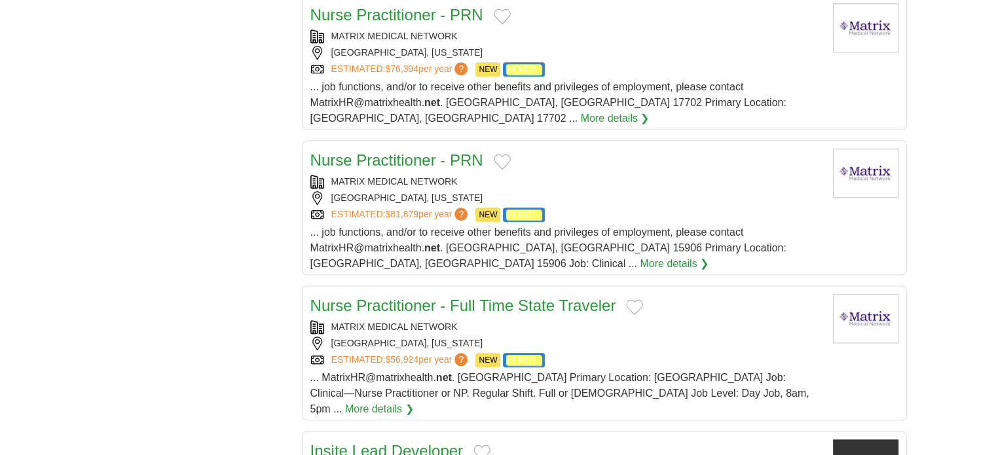
scroll to position [1506, 0]
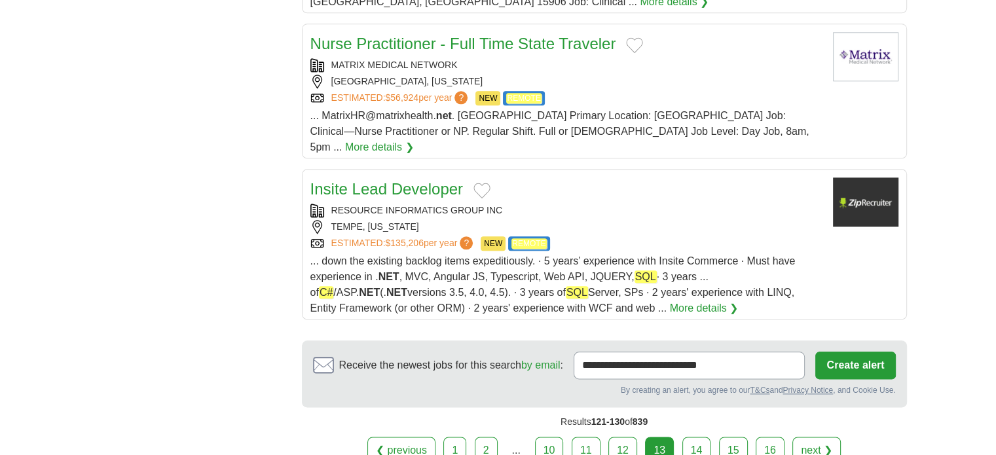
click at [694, 437] on link "14" at bounding box center [696, 450] width 29 height 27
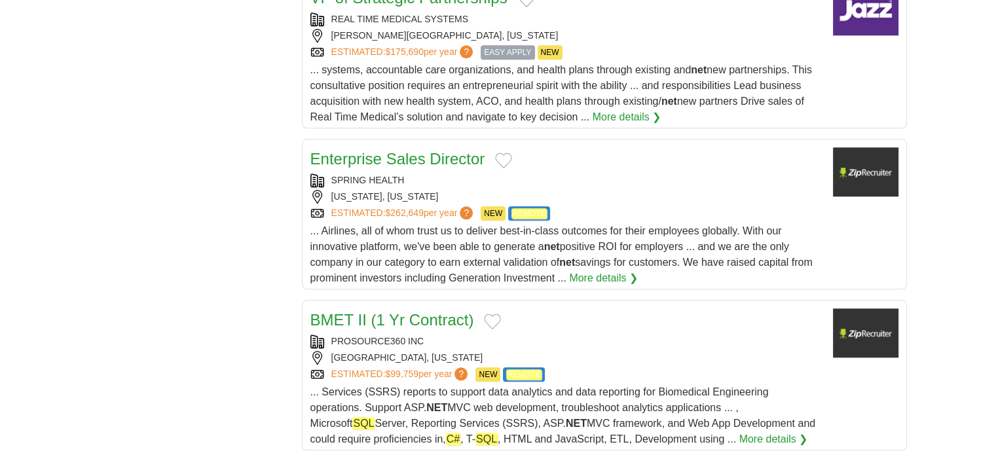
scroll to position [1571, 0]
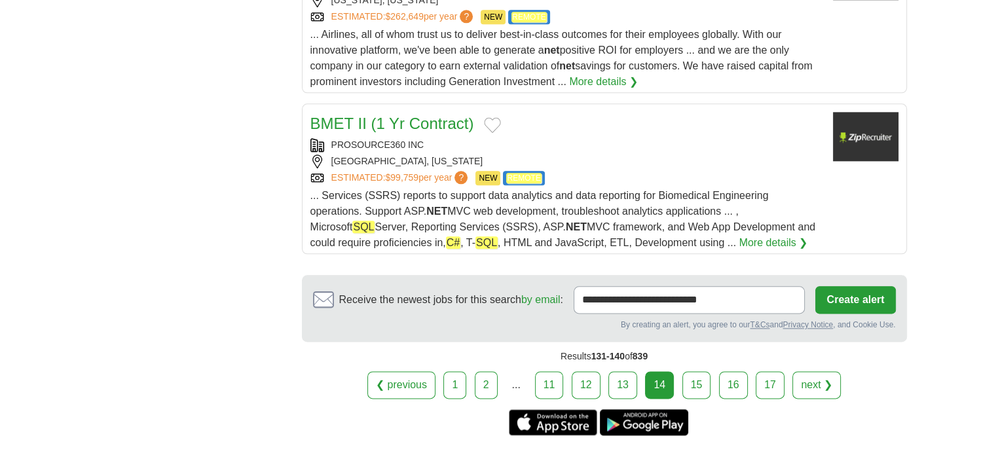
click at [333, 117] on link "BMET II (1 Yr Contract)" at bounding box center [392, 124] width 164 height 18
